Goal: Task Accomplishment & Management: Manage account settings

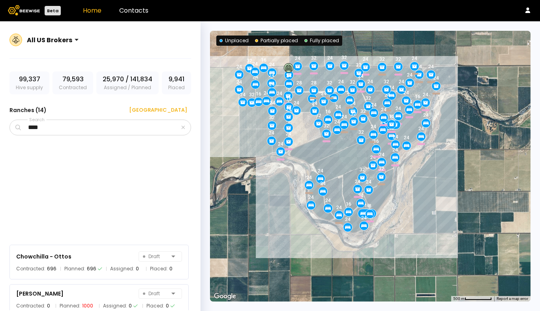
scroll to position [184, 0]
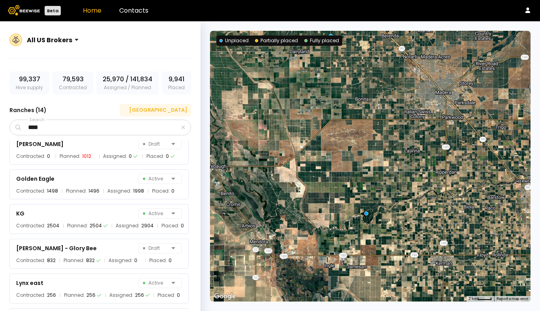
click at [164, 110] on div "[GEOGRAPHIC_DATA]" at bounding box center [155, 110] width 64 height 8
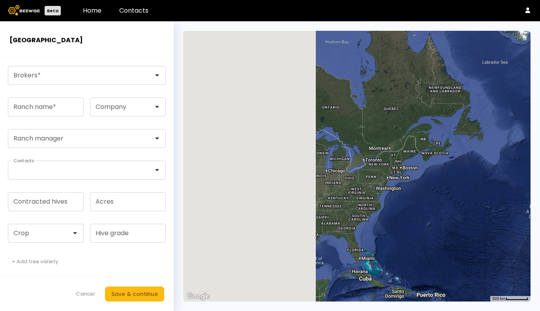
drag, startPoint x: 230, startPoint y: 149, endPoint x: 454, endPoint y: 149, distance: 224.8
click at [454, 149] on div at bounding box center [356, 166] width 347 height 271
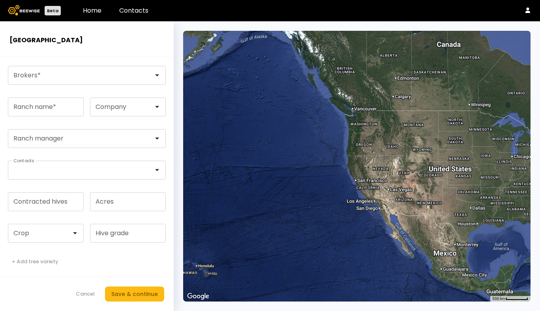
drag, startPoint x: 431, startPoint y: 161, endPoint x: 386, endPoint y: 146, distance: 47.4
click at [386, 146] on div at bounding box center [356, 166] width 347 height 271
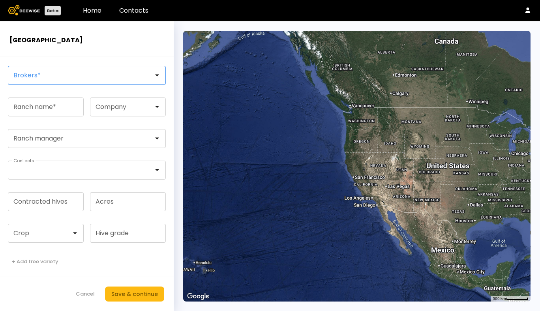
click at [135, 80] on div at bounding box center [83, 75] width 151 height 18
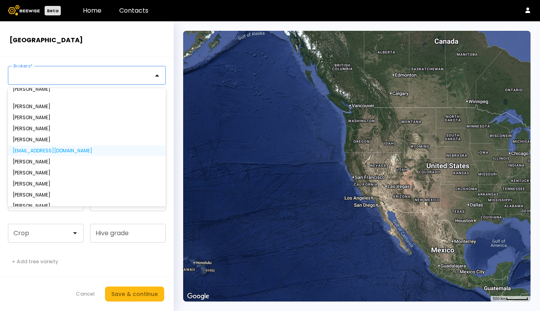
scroll to position [15, 0]
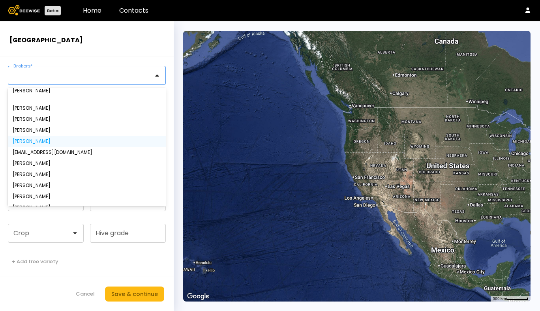
click at [71, 142] on div "[PERSON_NAME]" at bounding box center [87, 141] width 148 height 5
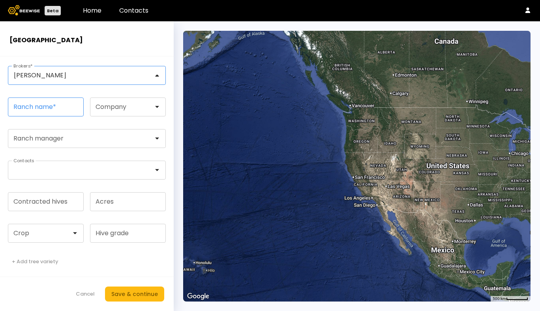
click at [49, 111] on input "Ranch name *" at bounding box center [45, 107] width 75 height 18
type input "*******"
click at [137, 105] on div at bounding box center [125, 106] width 58 height 7
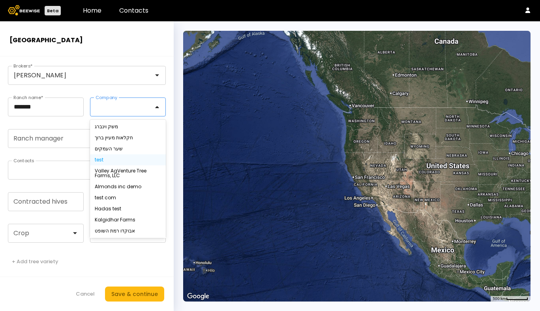
click at [137, 159] on div "test" at bounding box center [128, 159] width 66 height 5
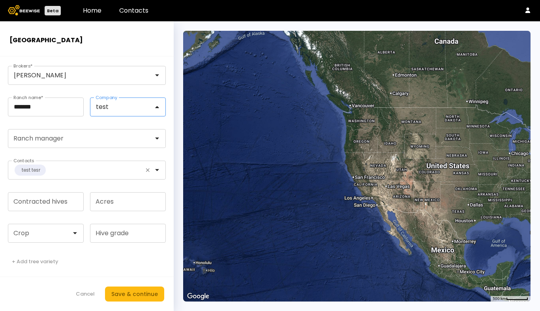
scroll to position [4, 0]
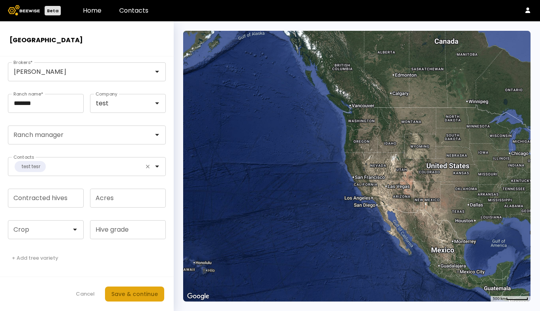
click at [133, 294] on div "Save & continue" at bounding box center [134, 294] width 47 height 9
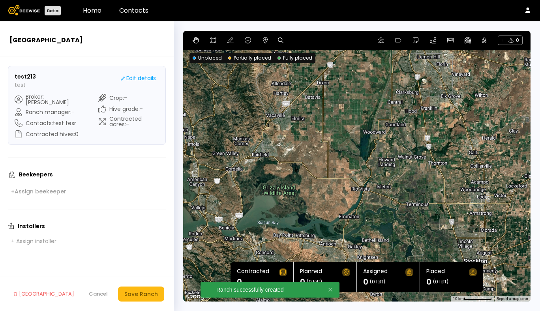
drag, startPoint x: 361, startPoint y: 118, endPoint x: 354, endPoint y: 148, distance: 30.7
click at [354, 148] on div at bounding box center [356, 166] width 347 height 271
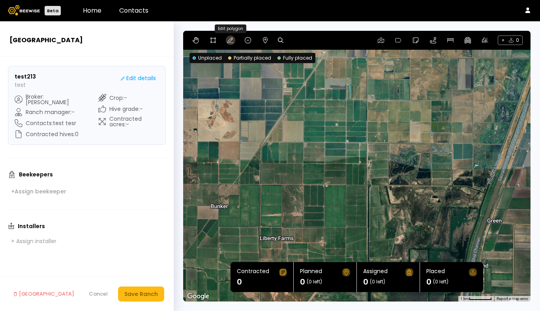
click at [231, 41] on icon at bounding box center [230, 40] width 6 height 6
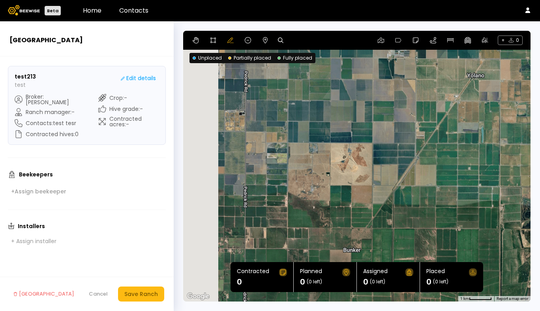
drag, startPoint x: 272, startPoint y: 129, endPoint x: 427, endPoint y: 188, distance: 166.2
click at [427, 188] on div at bounding box center [356, 166] width 347 height 271
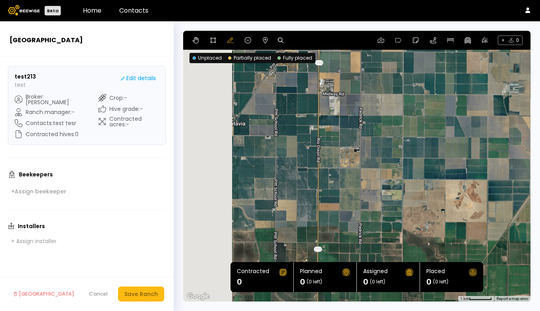
drag, startPoint x: 301, startPoint y: 157, endPoint x: 376, endPoint y: 157, distance: 74.9
click at [376, 157] on div at bounding box center [356, 166] width 347 height 271
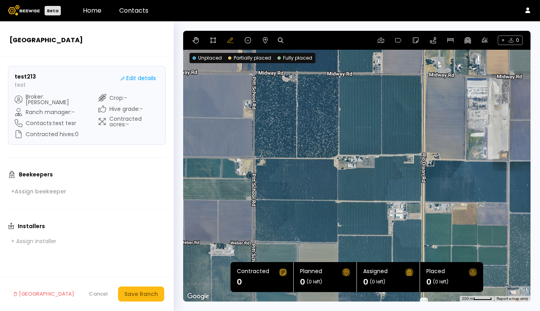
drag, startPoint x: 289, startPoint y: 109, endPoint x: 306, endPoint y: 136, distance: 31.9
click at [306, 136] on div at bounding box center [356, 166] width 347 height 271
click at [229, 39] on icon at bounding box center [230, 40] width 6 height 6
click at [254, 75] on div at bounding box center [356, 166] width 347 height 271
click at [211, 38] on icon at bounding box center [213, 40] width 6 height 6
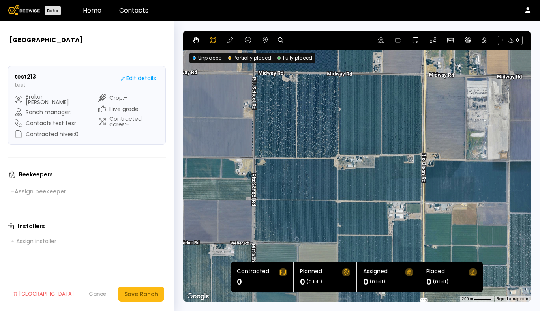
click at [253, 71] on div at bounding box center [357, 166] width 346 height 271
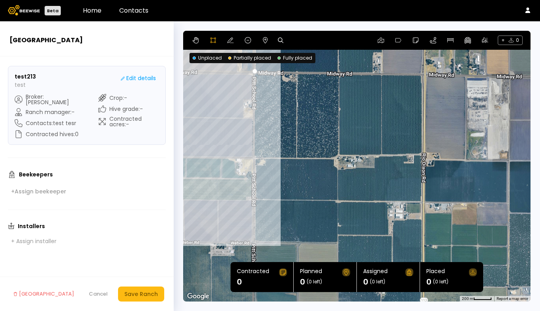
click at [253, 157] on div at bounding box center [357, 166] width 346 height 271
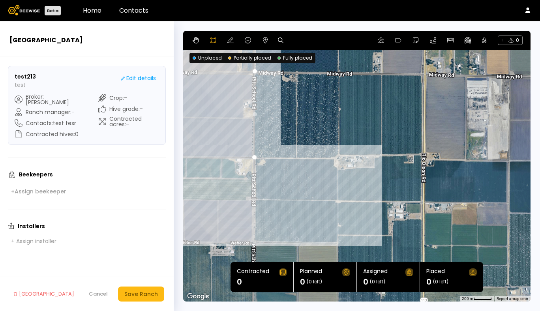
click at [338, 157] on div at bounding box center [357, 166] width 346 height 271
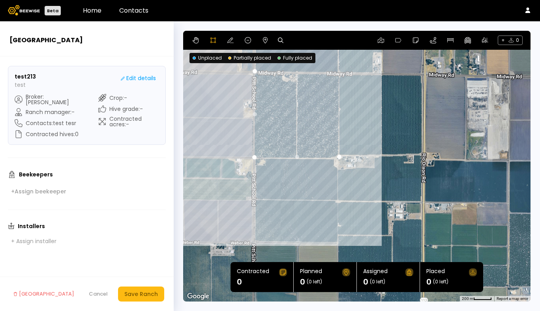
click at [338, 74] on div at bounding box center [357, 166] width 346 height 271
click at [252, 72] on div at bounding box center [357, 166] width 346 height 271
click at [263, 37] on icon at bounding box center [265, 40] width 6 height 6
click at [296, 75] on div "0.11 mi 0.11 mi" at bounding box center [356, 166] width 347 height 271
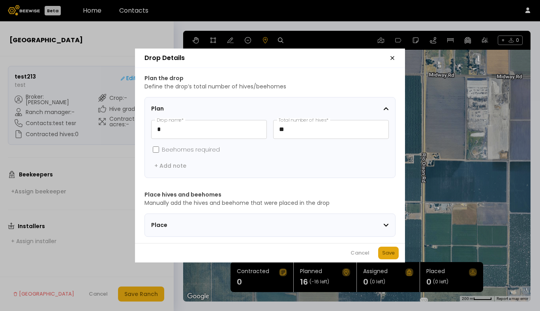
click at [392, 256] on div "Save" at bounding box center [388, 253] width 13 height 8
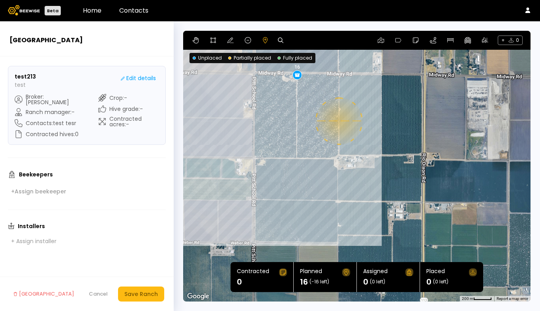
click at [338, 121] on div "0.11 mi 0.11 mi 16" at bounding box center [356, 166] width 347 height 271
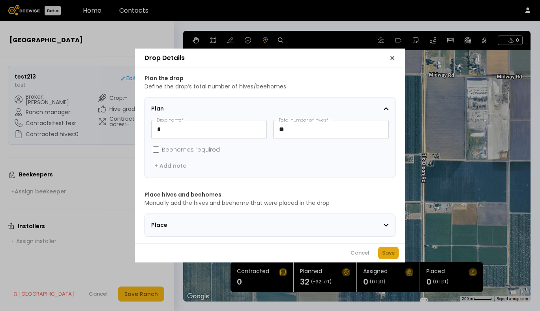
click at [389, 257] on div "Save" at bounding box center [388, 253] width 13 height 8
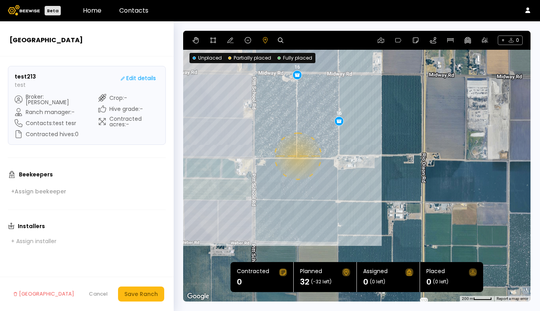
click at [297, 156] on div "0.11 mi 0.11 mi 16 16" at bounding box center [356, 166] width 347 height 271
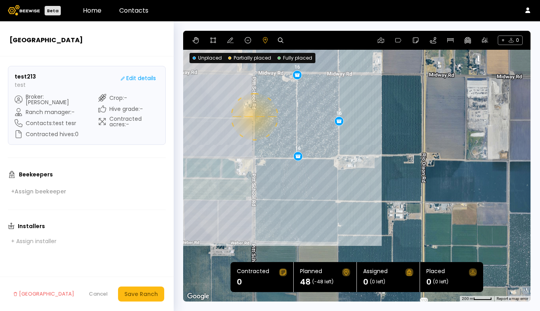
click at [253, 117] on div "0.11 mi 0.11 mi 16 16 16" at bounding box center [356, 166] width 347 height 271
click at [142, 293] on div "Save Ranch" at bounding box center [141, 294] width 34 height 9
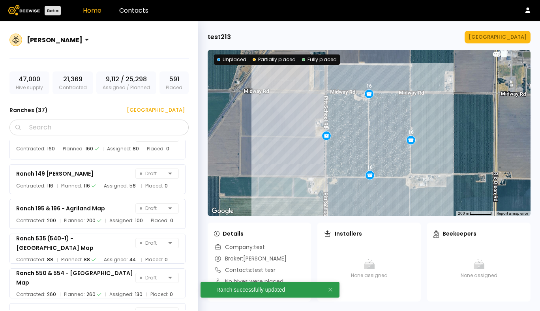
scroll to position [1115, 0]
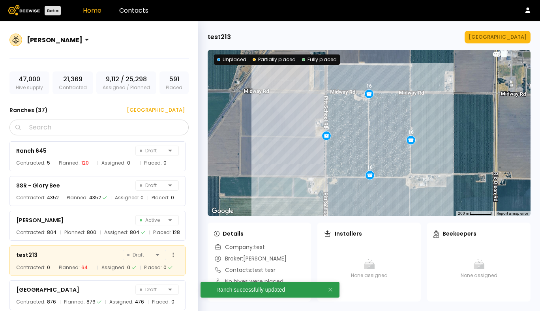
click at [58, 261] on div "test213 Draft Contracted: 0 Planned: 64 Assigned: 0 Placed: 0" at bounding box center [97, 260] width 176 height 30
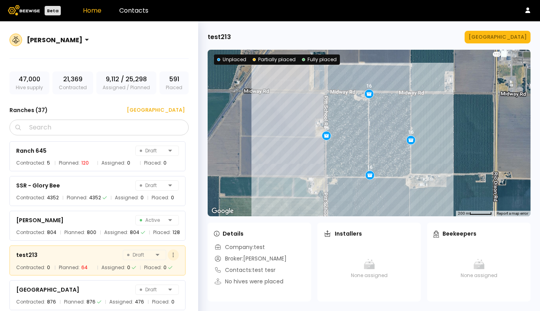
click at [172, 255] on button at bounding box center [173, 254] width 11 height 11
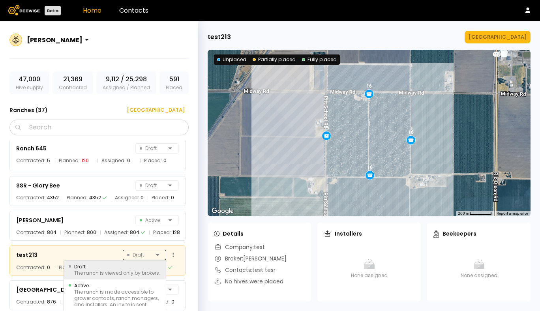
scroll to position [1147, 0]
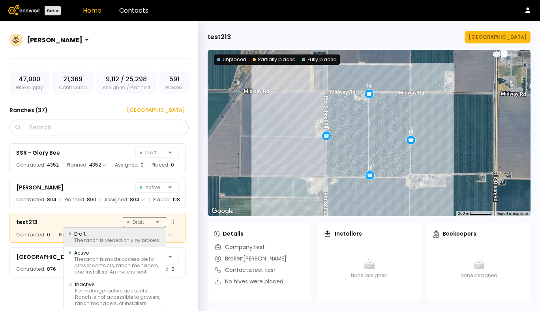
click at [156, 256] on div "Ranch 645 Draft Contracted: 5 Planned: 120 Assigned: 0 Placed: 0 SSR - Glory Be…" at bounding box center [101, 225] width 184 height 170
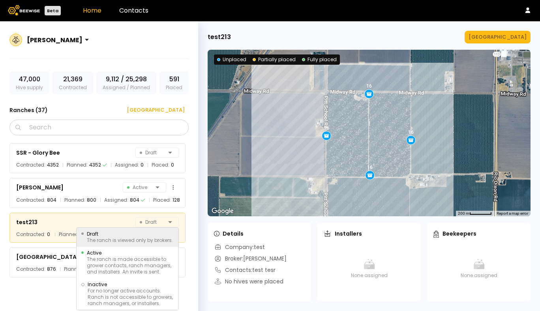
scroll to position [1115, 0]
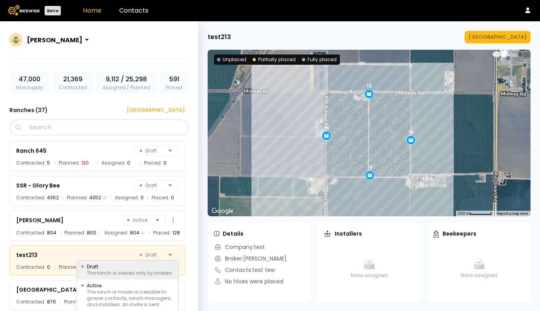
click at [107, 221] on div "Ranch 570 - Agriland Map Draft Contracted: 548 Planned: 548 Assigned: 274 Place…" at bounding box center [101, 225] width 184 height 170
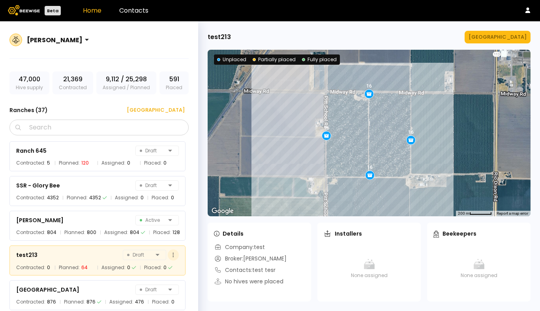
click at [170, 255] on button at bounding box center [173, 254] width 11 height 11
click at [110, 264] on span "Assigned:" at bounding box center [113, 268] width 24 height 8
click at [504, 39] on div "[GEOGRAPHIC_DATA]" at bounding box center [497, 37] width 58 height 8
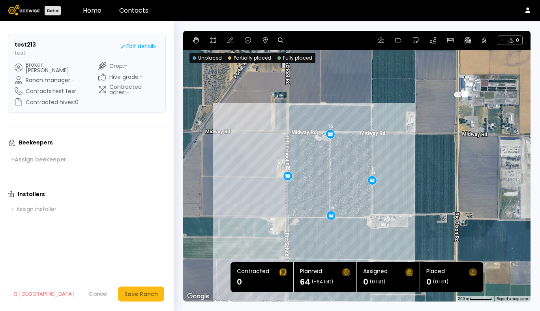
drag, startPoint x: 336, startPoint y: 200, endPoint x: 325, endPoint y: 190, distance: 14.8
click at [325, 190] on div "16 16 16 16" at bounding box center [356, 166] width 347 height 271
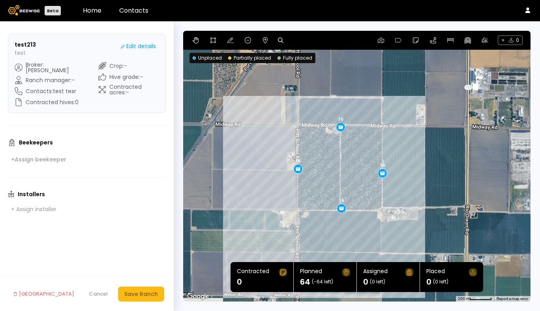
drag, startPoint x: 343, startPoint y: 224, endPoint x: 354, endPoint y: 218, distance: 13.3
click at [354, 218] on div "16 16 16 16" at bounding box center [356, 166] width 347 height 271
click at [131, 293] on div "Save Ranch" at bounding box center [141, 294] width 34 height 9
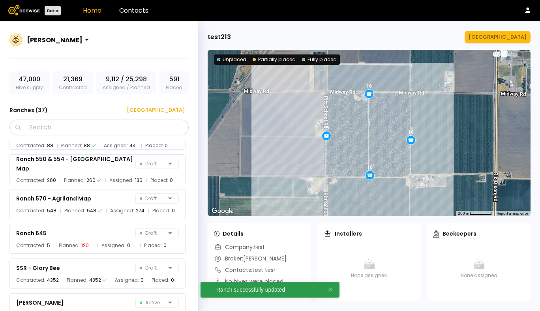
scroll to position [1115, 0]
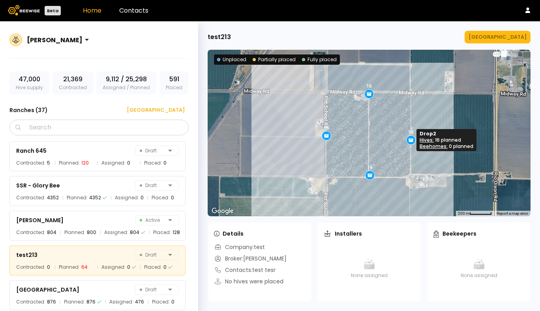
click at [407, 139] on icon at bounding box center [410, 139] width 7 height 7
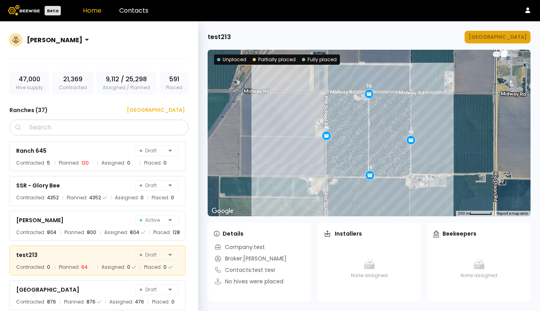
click at [506, 40] on div "[GEOGRAPHIC_DATA]" at bounding box center [497, 37] width 58 height 8
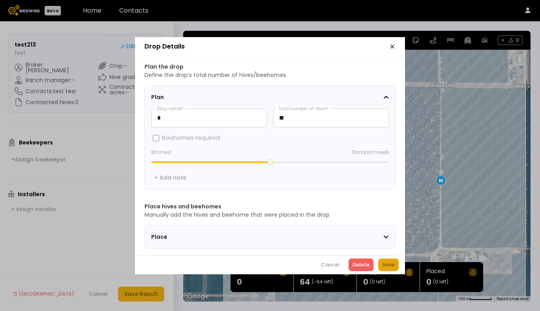
click at [388, 267] on div "Save" at bounding box center [388, 265] width 13 height 8
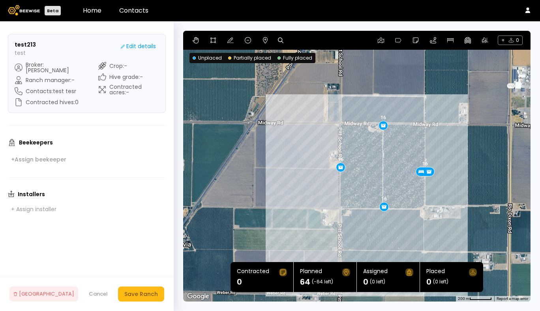
click at [40, 293] on div "[GEOGRAPHIC_DATA]" at bounding box center [43, 294] width 61 height 8
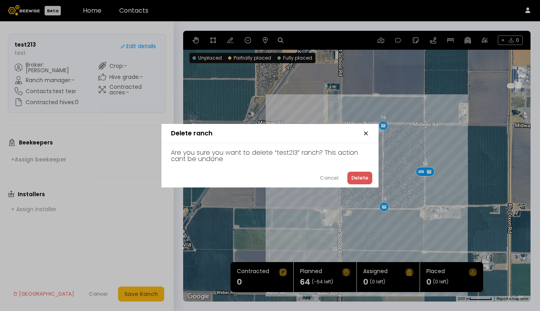
click at [359, 180] on div "Delete" at bounding box center [359, 178] width 17 height 8
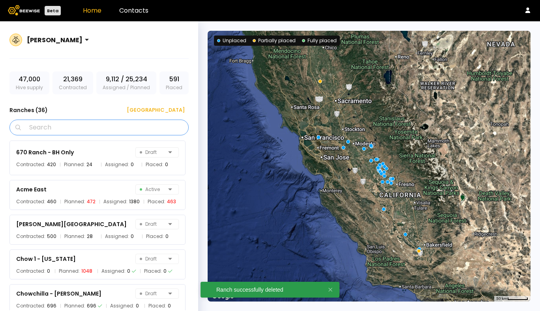
click at [78, 128] on input "Search" at bounding box center [101, 127] width 159 height 15
type input "****"
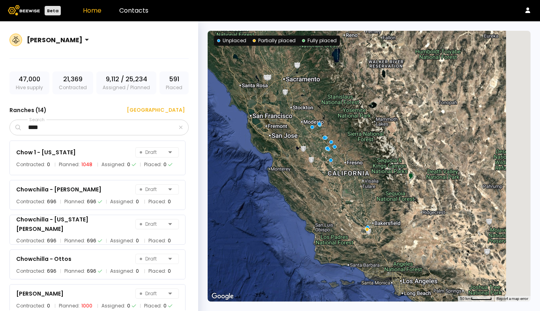
drag, startPoint x: 446, startPoint y: 204, endPoint x: 378, endPoint y: 167, distance: 77.3
click at [378, 167] on div at bounding box center [368, 166] width 323 height 271
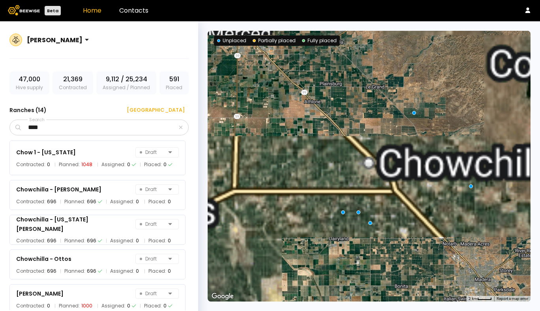
drag, startPoint x: 359, startPoint y: 221, endPoint x: 345, endPoint y: 171, distance: 51.6
click at [345, 171] on div at bounding box center [368, 166] width 323 height 271
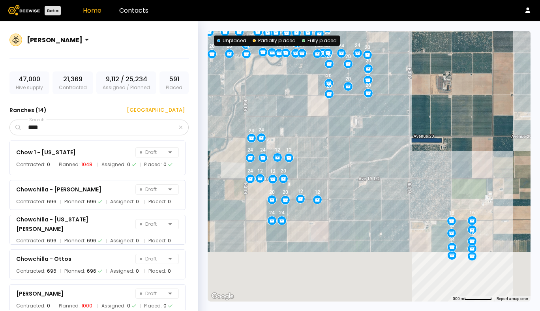
drag, startPoint x: 439, startPoint y: 238, endPoint x: 423, endPoint y: 182, distance: 58.4
click at [423, 182] on div "32 24 20 16 24 24 24 16 24 24 24 20 16 20 16 20 20 20 16 16 20 20 24 20 16 20 1…" at bounding box center [368, 166] width 323 height 271
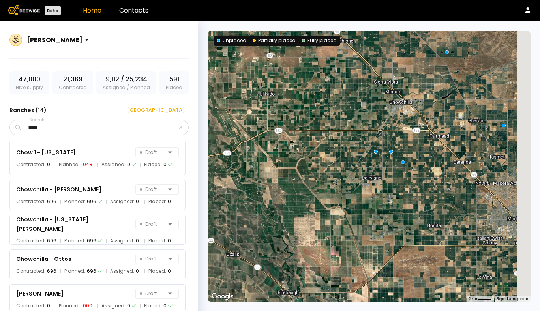
drag, startPoint x: 446, startPoint y: 245, endPoint x: 367, endPoint y: 84, distance: 178.5
click at [367, 84] on div at bounding box center [368, 166] width 323 height 271
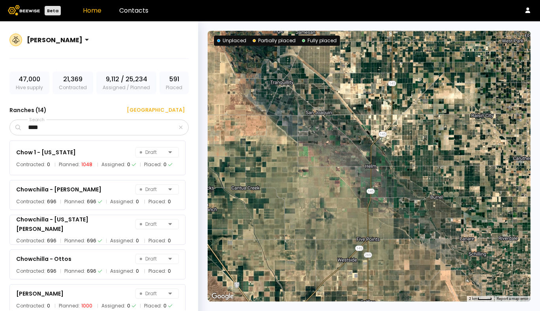
drag, startPoint x: 385, startPoint y: 154, endPoint x: 282, endPoint y: 97, distance: 117.9
click at [282, 98] on div at bounding box center [368, 166] width 323 height 271
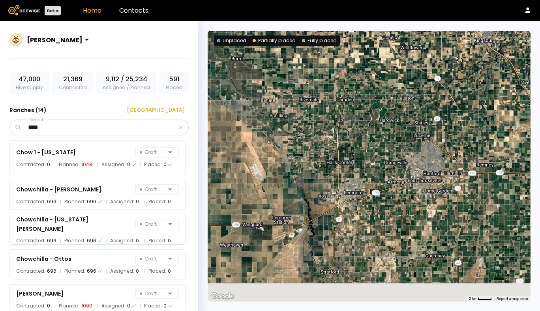
drag, startPoint x: 390, startPoint y: 166, endPoint x: 366, endPoint y: 87, distance: 83.0
click at [366, 87] on div at bounding box center [368, 166] width 323 height 271
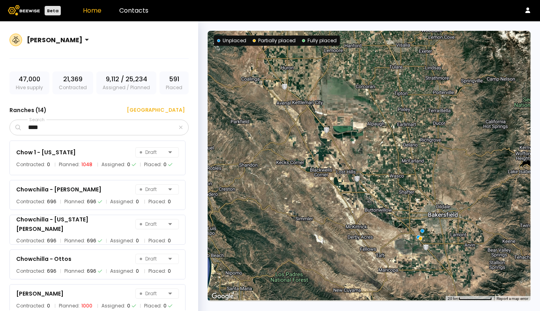
drag, startPoint x: 426, startPoint y: 248, endPoint x: 390, endPoint y: 198, distance: 61.1
click at [390, 198] on div at bounding box center [368, 166] width 323 height 271
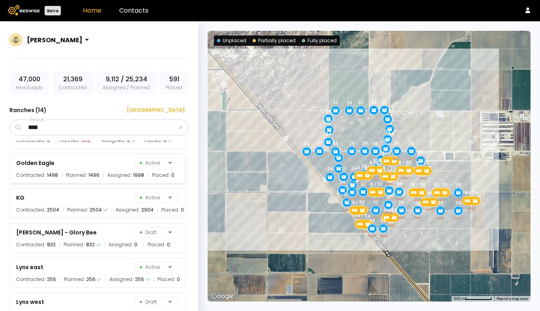
scroll to position [200, 0]
click at [66, 162] on div "Golden Eagle Active" at bounding box center [97, 162] width 163 height 11
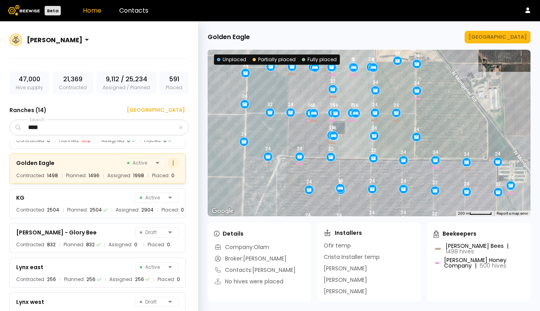
click at [172, 163] on icon at bounding box center [172, 162] width 1 height 5
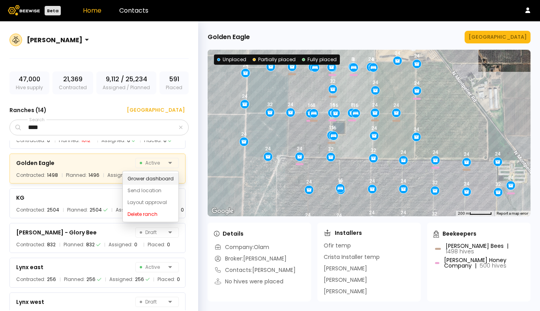
click at [159, 178] on div "Grower dashboard" at bounding box center [151, 179] width 56 height 12
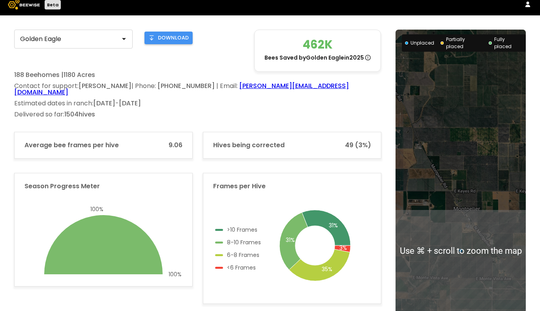
scroll to position [7, 0]
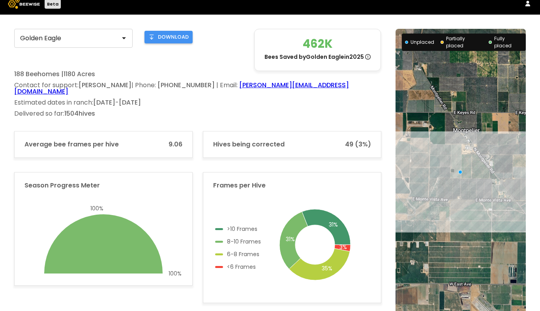
drag, startPoint x: 455, startPoint y: 279, endPoint x: 455, endPoint y: 193, distance: 85.6
click at [454, 194] on div at bounding box center [460, 249] width 130 height 441
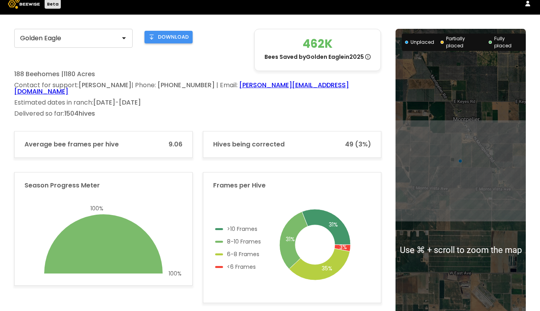
scroll to position [0, 0]
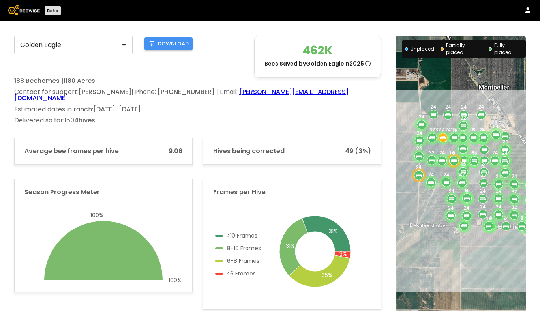
drag, startPoint x: 442, startPoint y: 156, endPoint x: 473, endPoint y: 191, distance: 46.6
click at [473, 191] on div "24 16 16 8 16 24 16 32 24 24 24 24 16 16 24 16 24 24 8 24 24 24 24 8 32 24 32 1…" at bounding box center [460, 256] width 130 height 441
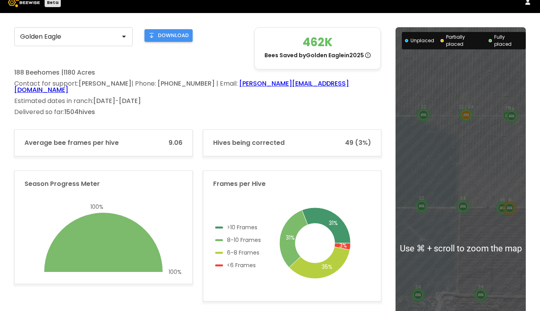
scroll to position [11, 0]
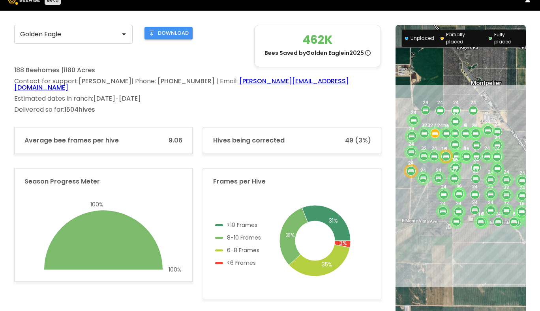
drag, startPoint x: 498, startPoint y: 187, endPoint x: 468, endPoint y: 180, distance: 30.8
click at [468, 180] on div "24 16 16 8 16 24 16 32 24 24 24 24 16 16 24 16 24 24 8 24 24 24 24 8 32 24 32 1…" at bounding box center [460, 245] width 130 height 441
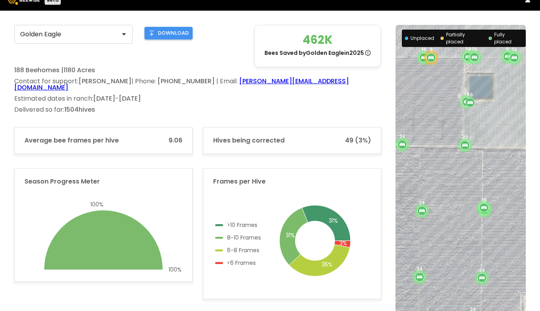
drag, startPoint x: 434, startPoint y: 211, endPoint x: 505, endPoint y: 199, distance: 72.4
click at [505, 199] on div "24 16 16 8 16 24 16 32 24 24 24 24 16 16 24 16 24 24 8 24 24 24 24 8 32 24 32 1…" at bounding box center [460, 245] width 130 height 441
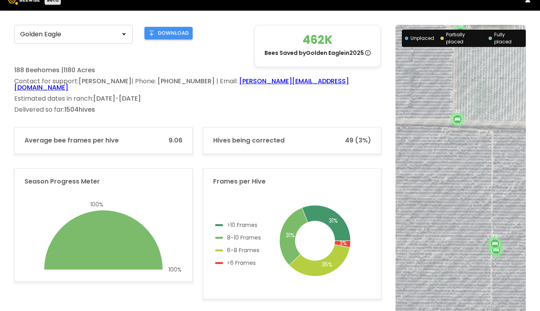
drag, startPoint x: 462, startPoint y: 98, endPoint x: 465, endPoint y: 144, distance: 45.9
click at [465, 144] on div "24 16 16 8 16 24 16 32 24 24 24 24 16 16 24 16 24 24 8 24 24 24 24 8 32 24 32 1…" at bounding box center [460, 245] width 130 height 441
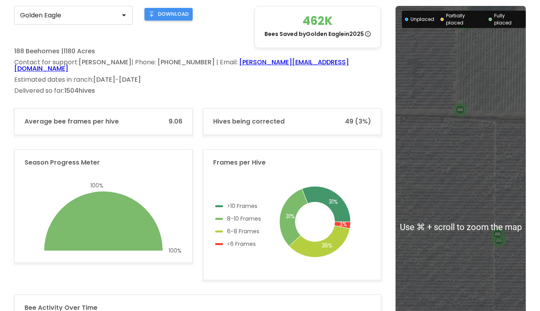
scroll to position [31, 0]
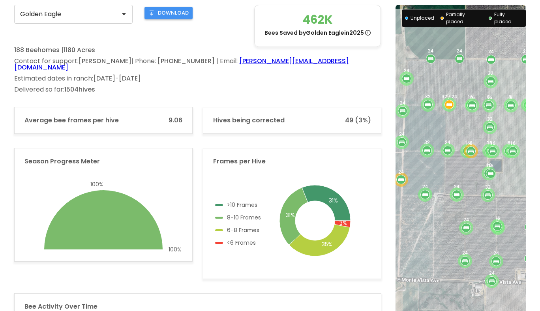
drag, startPoint x: 450, startPoint y: 148, endPoint x: 474, endPoint y: 204, distance: 60.8
click at [474, 205] on div "24 16 16 8 16 24 16 32 24 24 24 24 16 16 24 16 24 24 8 24 24 24 24 8 32 24 32 1…" at bounding box center [460, 225] width 130 height 441
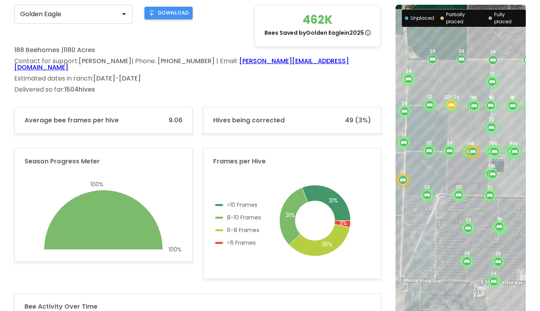
click at [469, 173] on div "24 16 16 8 16 24 16 32 24 24 24 24 16 16 24 16 24 24 8 24 24 24 24 8 32 24 32 1…" at bounding box center [460, 225] width 130 height 441
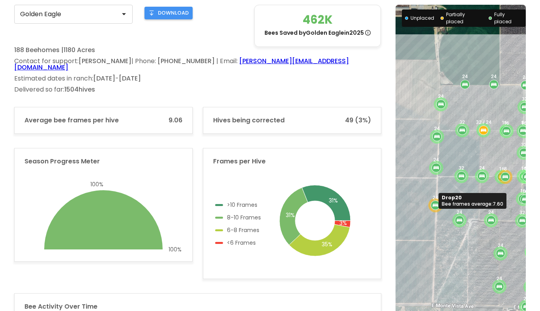
drag, startPoint x: 403, startPoint y: 197, endPoint x: 437, endPoint y: 204, distance: 34.5
click at [437, 204] on icon at bounding box center [435, 205] width 7 height 7
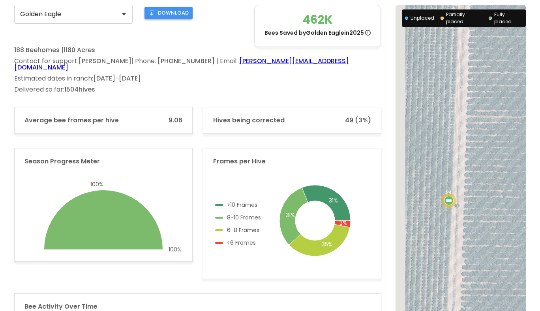
drag, startPoint x: 434, startPoint y: 203, endPoint x: 471, endPoint y: 204, distance: 37.1
click at [471, 204] on div "24 16 16 8 16 24 16 32 24 24 24 24 16 16 24 16 24 24 8 24 24 24 24 8 32 24 32 1…" at bounding box center [460, 225] width 130 height 441
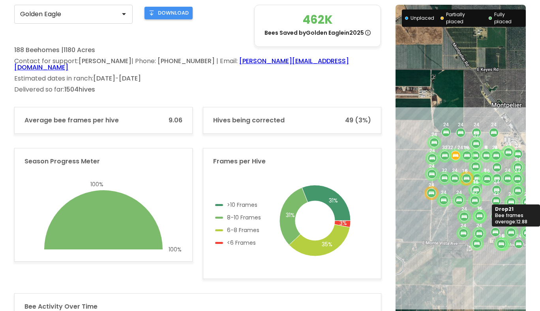
drag, startPoint x: 493, startPoint y: 215, endPoint x: 410, endPoint y: 179, distance: 90.6
click at [436, 193] on div "24" at bounding box center [443, 200] width 14 height 14
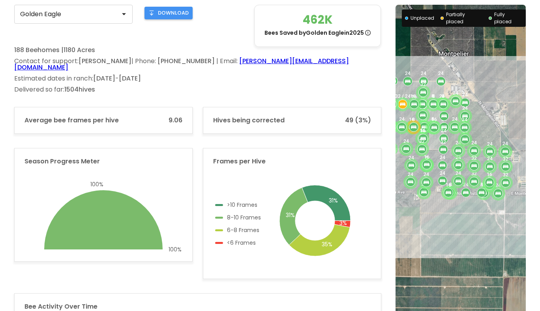
drag, startPoint x: 438, startPoint y: 191, endPoint x: 452, endPoint y: 174, distance: 21.9
click at [452, 174] on div "24" at bounding box center [458, 181] width 14 height 14
